Goal: Find specific page/section: Find specific page/section

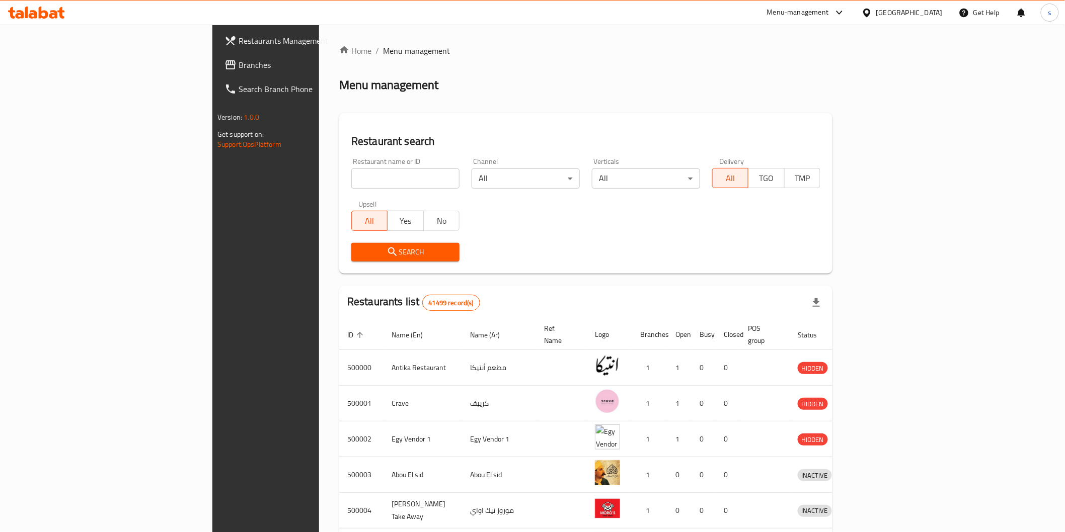
click at [371, 173] on input "search" at bounding box center [405, 179] width 108 height 20
click at [937, 17] on div "Egypt" at bounding box center [909, 12] width 66 height 11
click at [826, 212] on div "[GEOGRAPHIC_DATA]" at bounding box center [866, 216] width 151 height 23
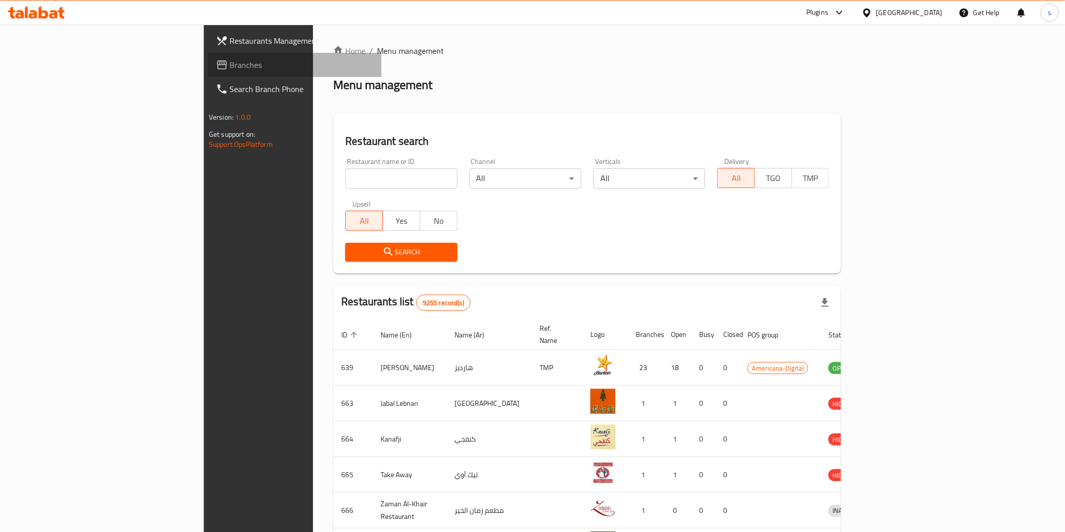
click at [230, 63] on span "Branches" at bounding box center [301, 65] width 143 height 12
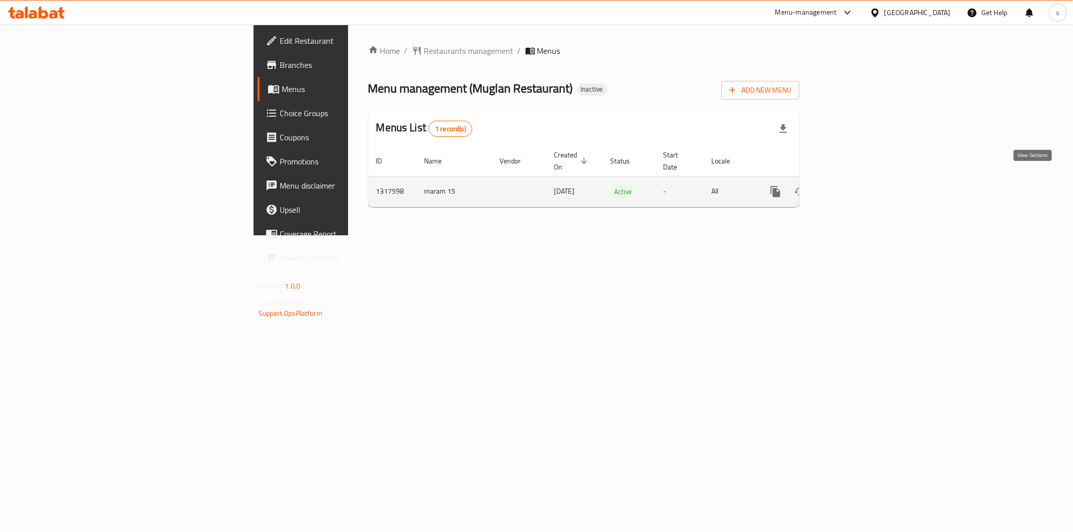
click at [860, 184] on link "enhanced table" at bounding box center [848, 192] width 24 height 24
